Goal: Task Accomplishment & Management: Use online tool/utility

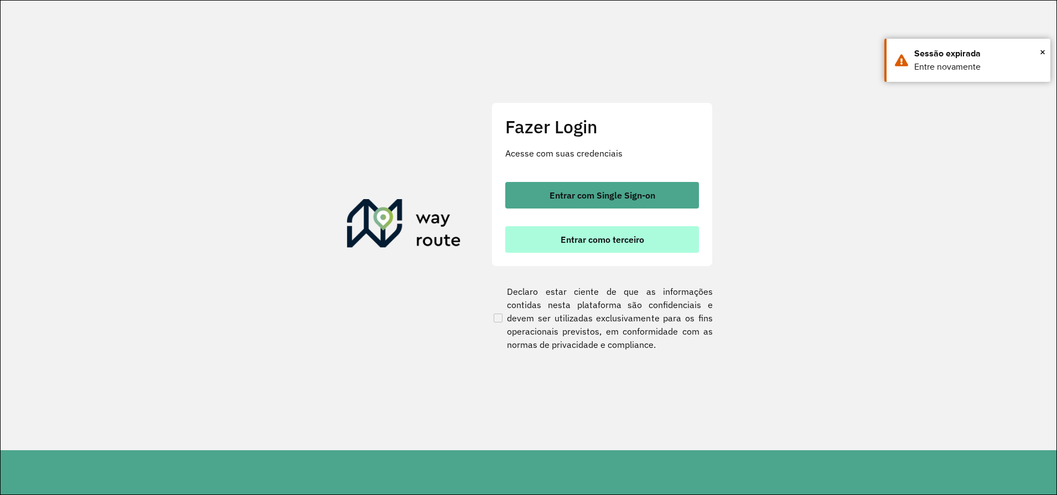
click at [622, 236] on span "Entrar como terceiro" at bounding box center [602, 239] width 84 height 9
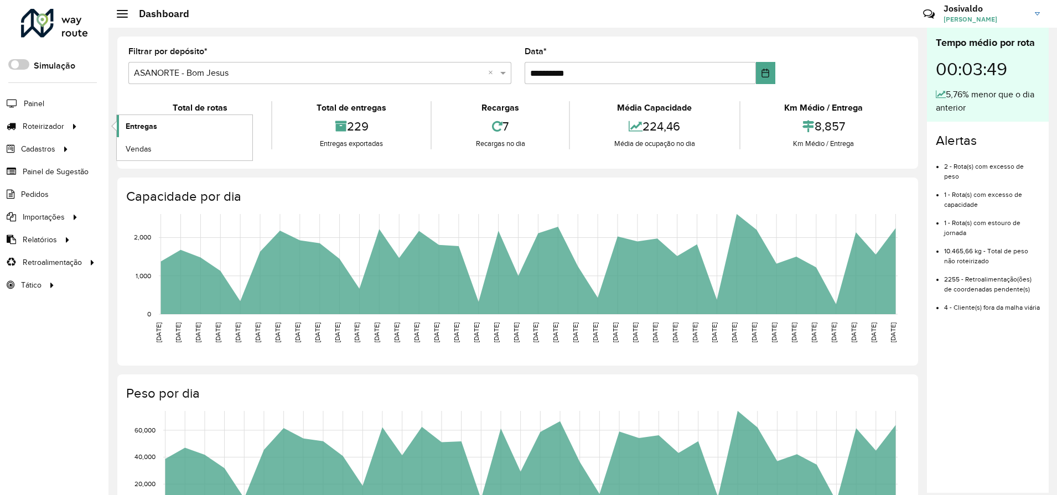
click at [158, 127] on link "Entregas" at bounding box center [185, 126] width 136 height 22
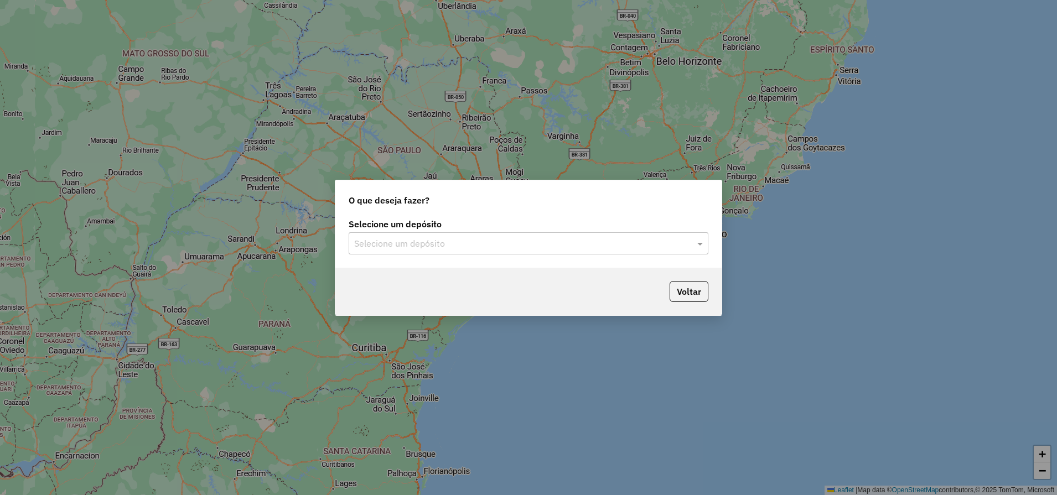
click at [395, 246] on input "text" at bounding box center [517, 243] width 326 height 13
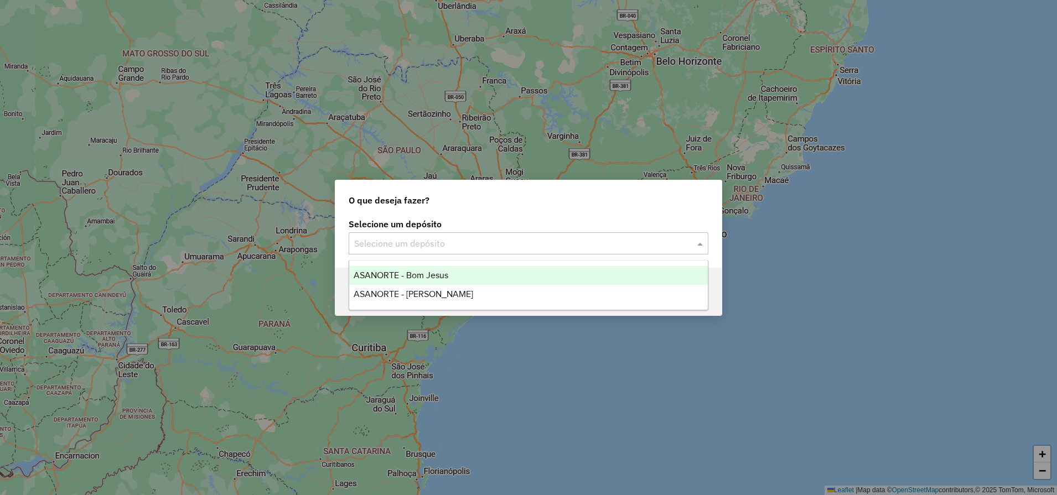
click at [413, 273] on span "ASANORTE - Bom Jesus" at bounding box center [401, 275] width 95 height 9
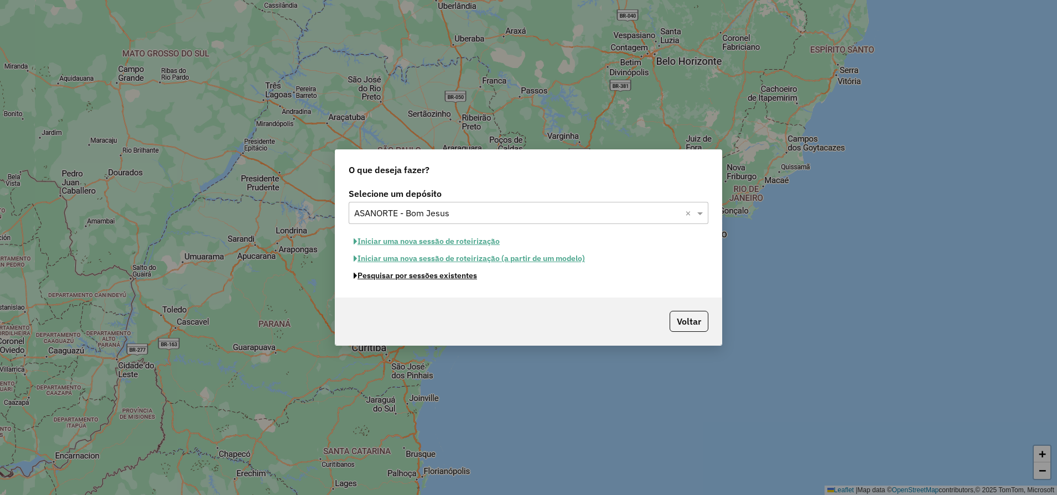
click at [417, 280] on button "Pesquisar por sessões existentes" at bounding box center [415, 275] width 133 height 17
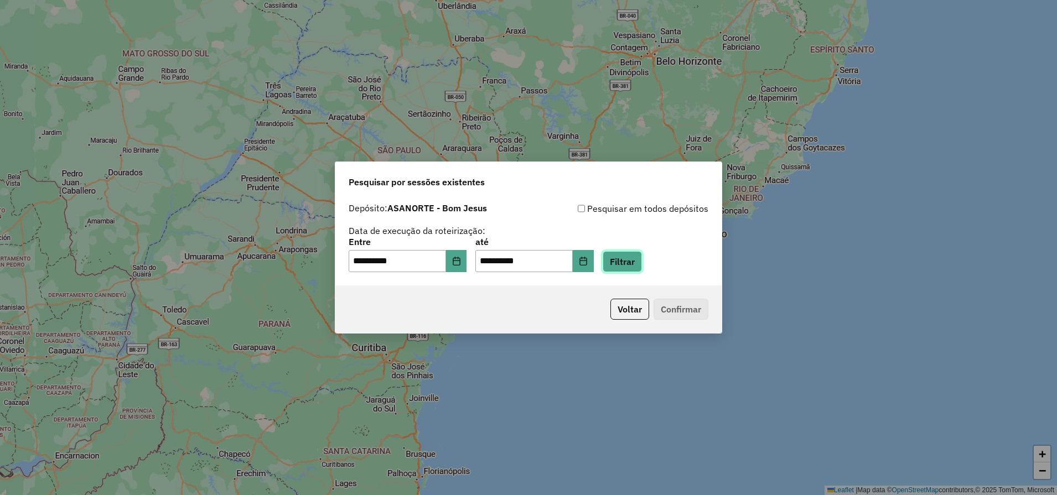
click at [640, 262] on button "Filtrar" at bounding box center [622, 261] width 39 height 21
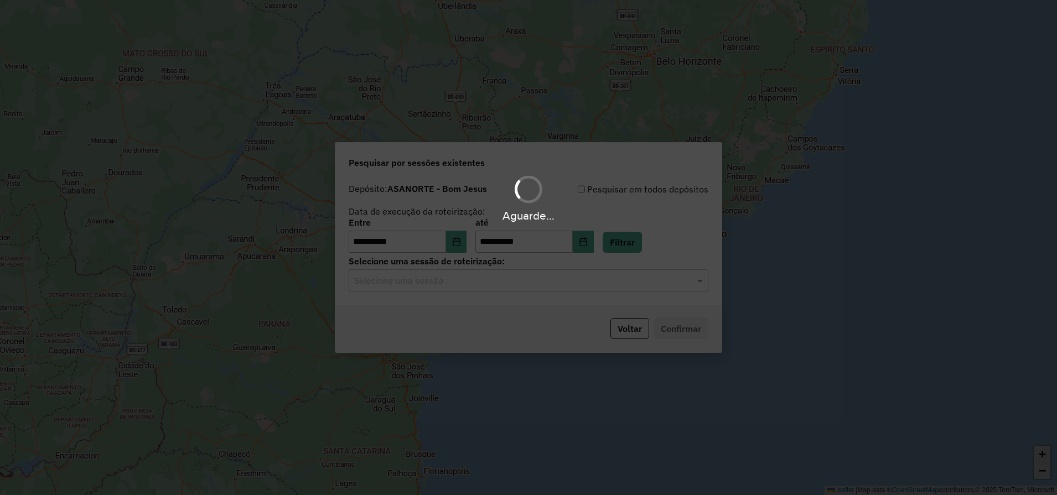
click at [429, 285] on div "Aguarde..." at bounding box center [528, 247] width 1057 height 495
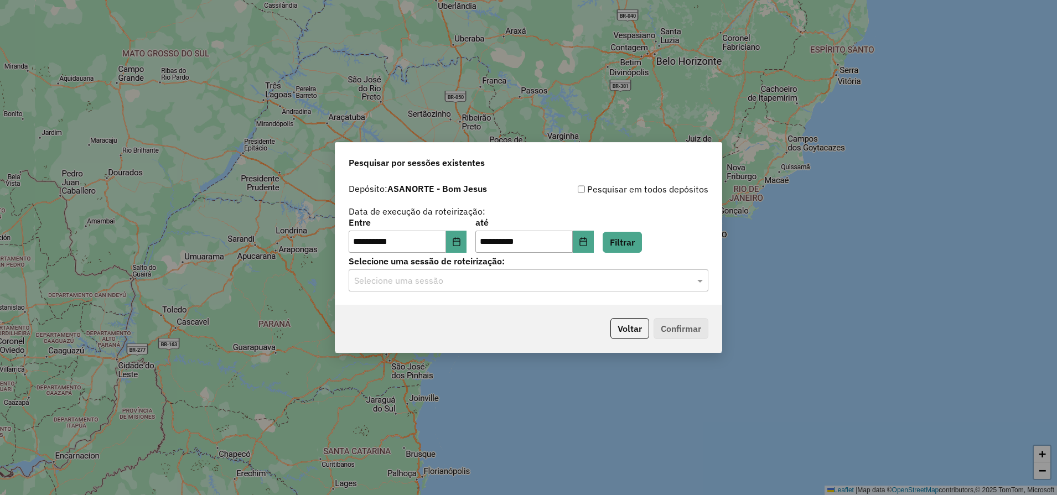
click at [423, 287] on div "Selecione uma sessão" at bounding box center [529, 280] width 360 height 22
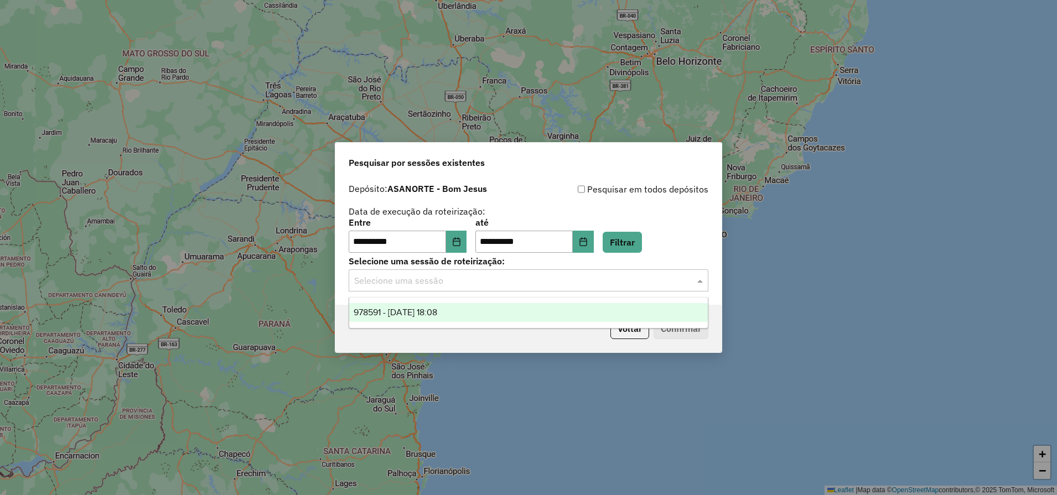
drag, startPoint x: 428, startPoint y: 310, endPoint x: 437, endPoint y: 310, distance: 8.9
click at [428, 310] on span "978591 - 13/08/2025 18:08" at bounding box center [396, 312] width 84 height 9
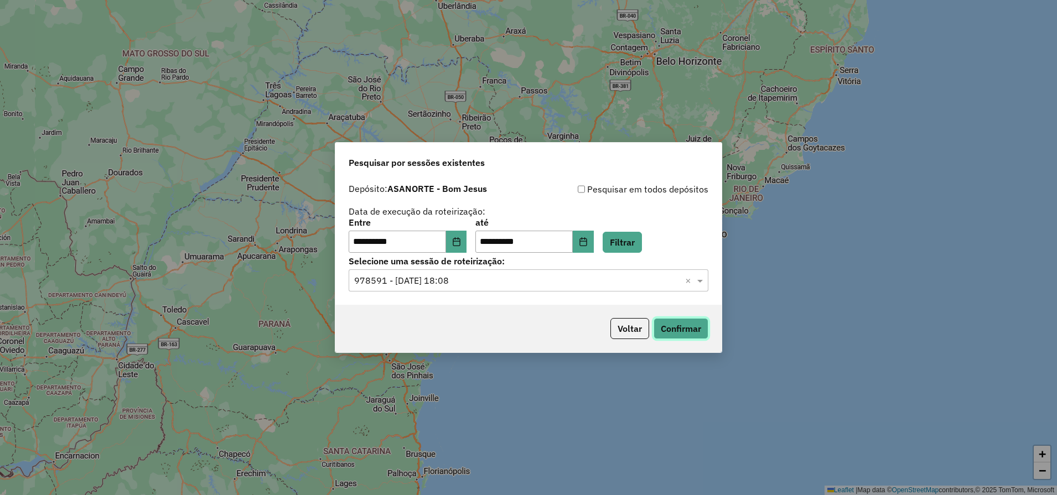
click at [689, 324] on button "Confirmar" at bounding box center [680, 328] width 55 height 21
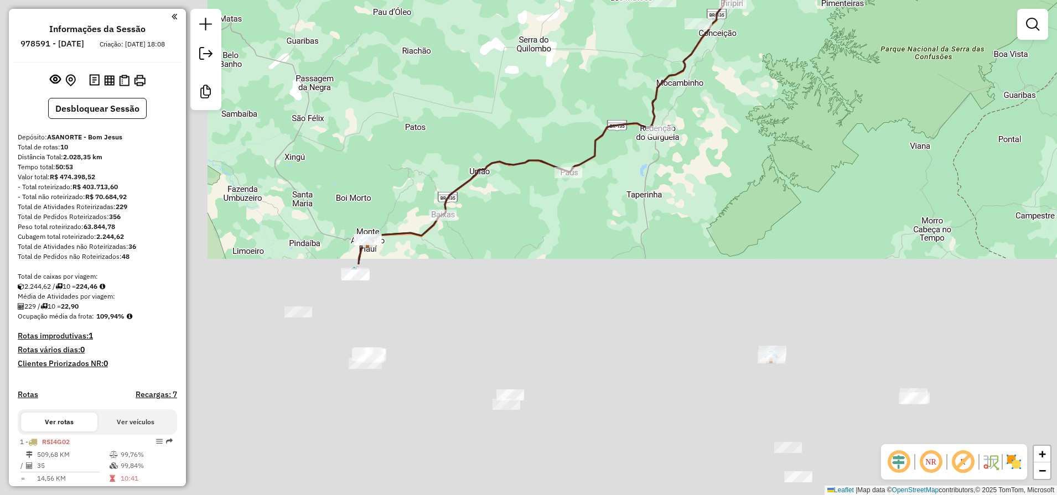
drag, startPoint x: 466, startPoint y: 382, endPoint x: 741, endPoint y: 55, distance: 426.8
click at [714, 82] on div "Janela de atendimento Grade de atendimento Capacidade Transportadoras Veículos …" at bounding box center [528, 247] width 1057 height 495
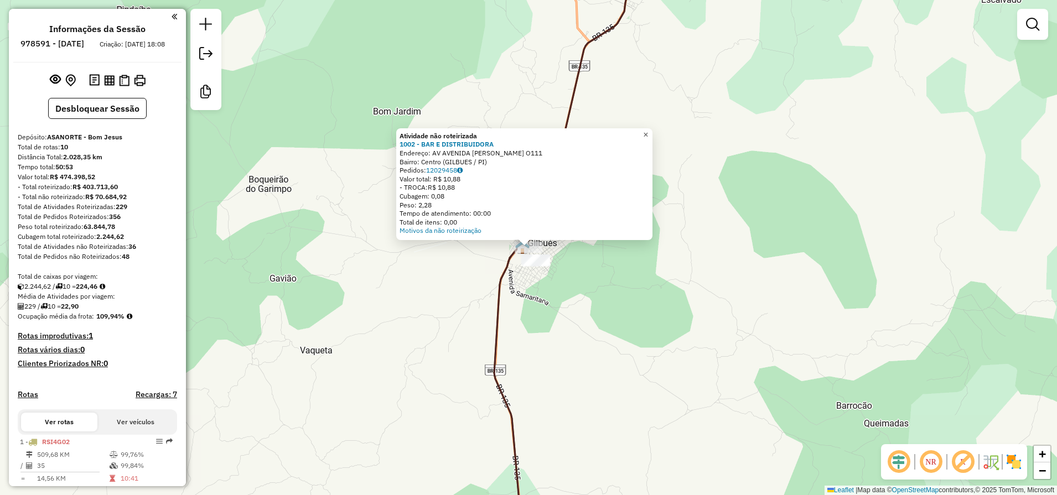
drag, startPoint x: 657, startPoint y: 135, endPoint x: 616, endPoint y: 159, distance: 48.1
click at [652, 136] on link "×" at bounding box center [645, 134] width 13 height 13
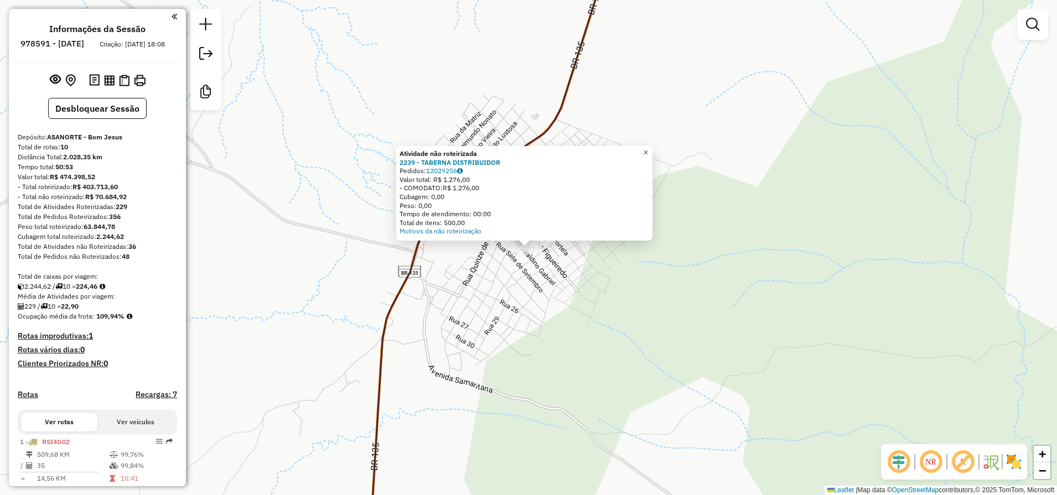
drag, startPoint x: 648, startPoint y: 150, endPoint x: 434, endPoint y: 282, distance: 251.8
click at [648, 150] on link "×" at bounding box center [645, 152] width 13 height 13
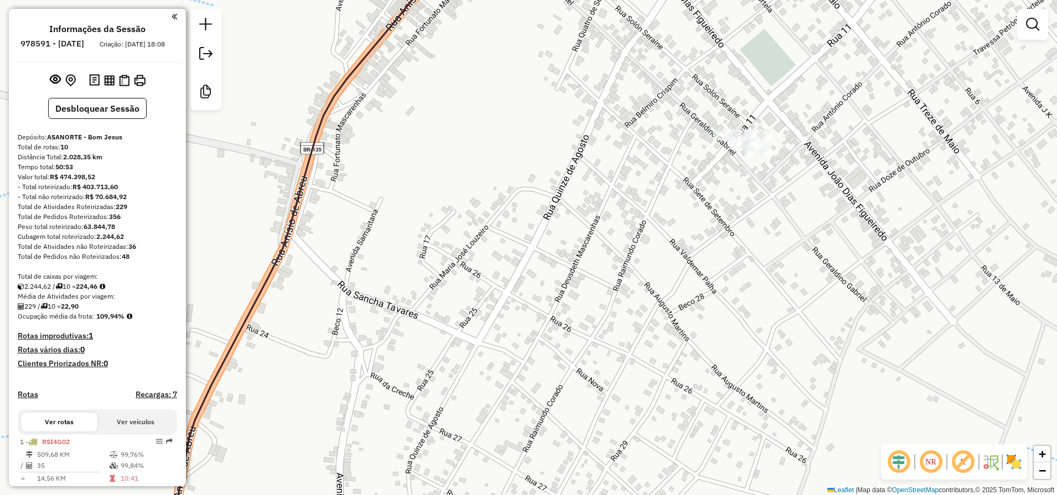
click at [738, 154] on div "Janela de atendimento Grade de atendimento Capacidade Transportadoras Veículos …" at bounding box center [528, 247] width 1057 height 495
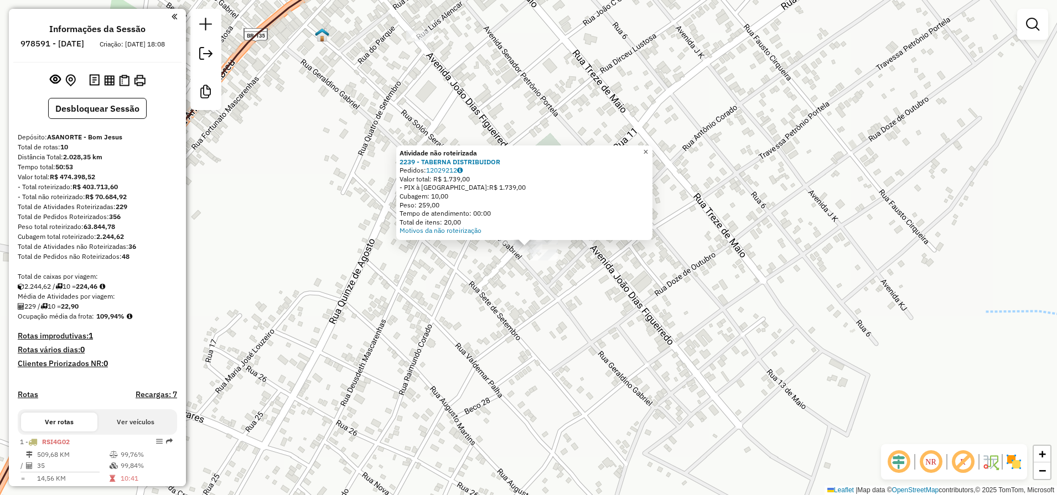
click at [652, 153] on link "×" at bounding box center [645, 152] width 13 height 13
